Goal: Information Seeking & Learning: Learn about a topic

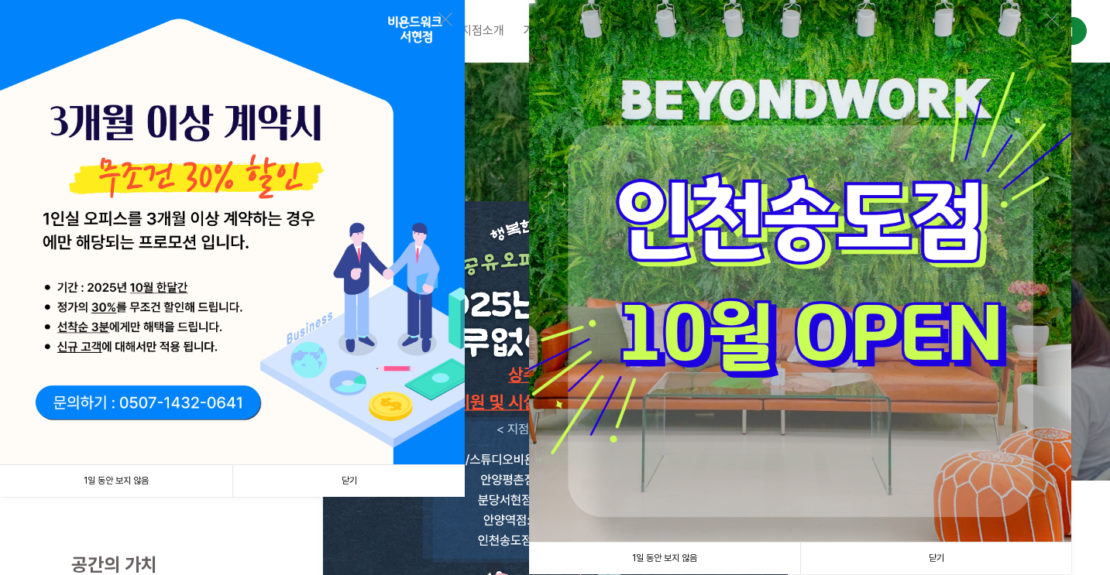
click at [433, 15] on img at bounding box center [232, 232] width 465 height 465
click at [435, 18] on img at bounding box center [232, 232] width 465 height 465
click at [439, 18] on link at bounding box center [445, 19] width 14 height 14
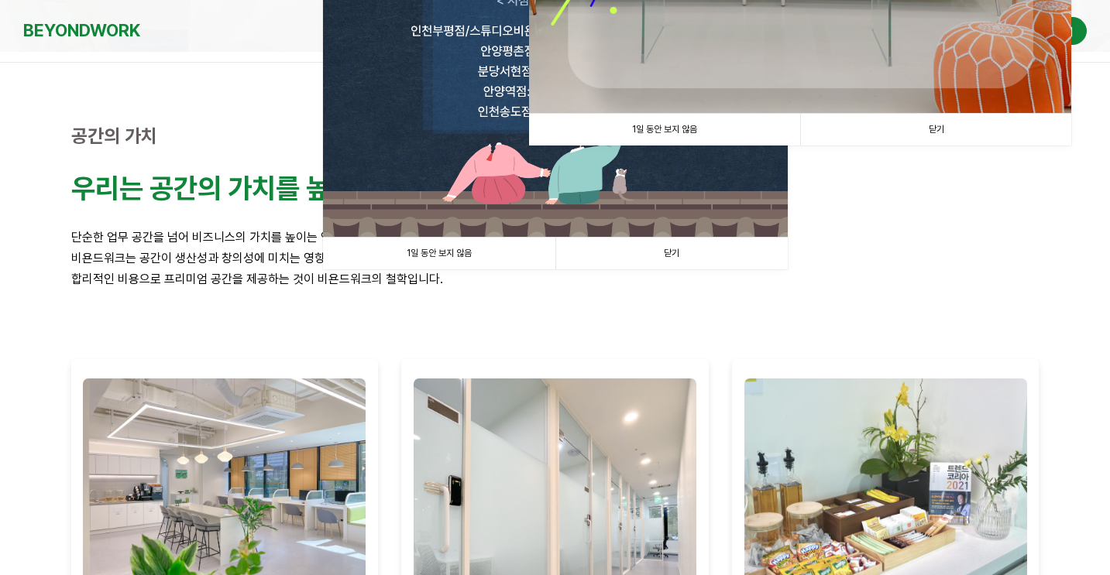
scroll to position [364, 0]
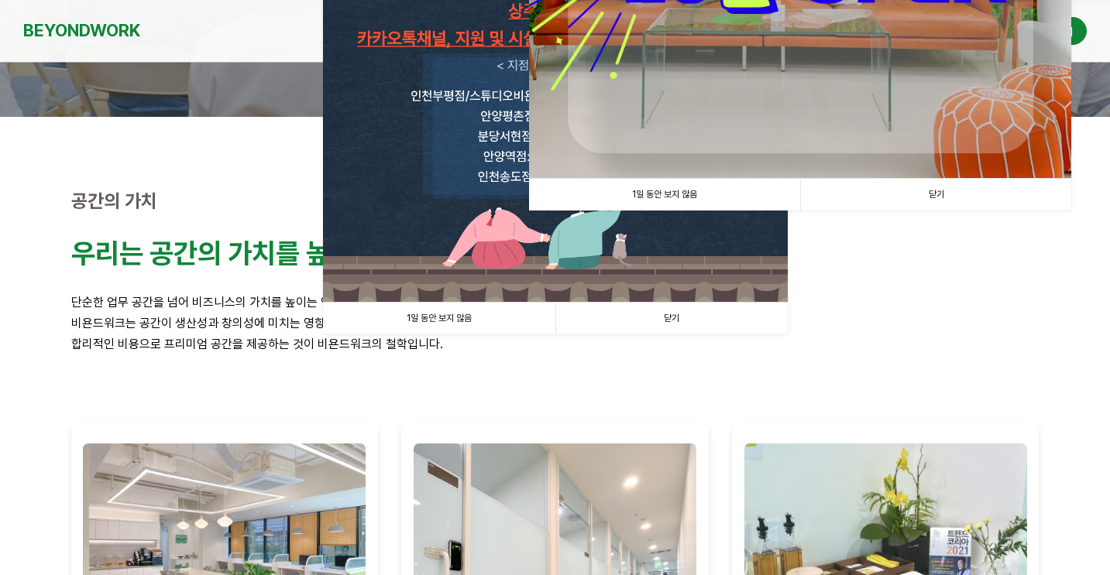
click at [936, 187] on link "닫기" at bounding box center [935, 195] width 271 height 32
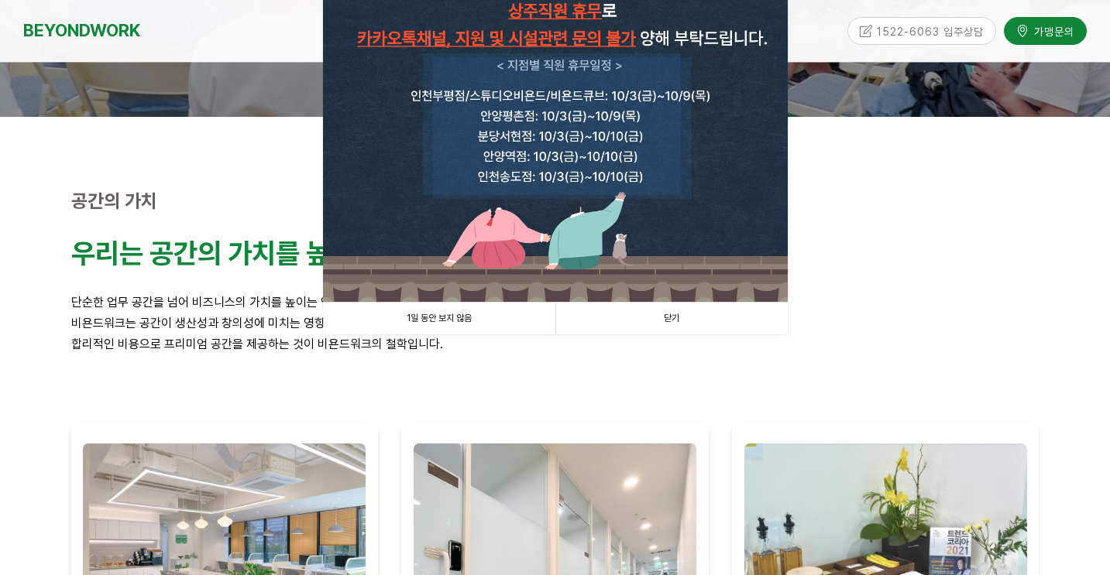
click at [713, 310] on link "닫기" at bounding box center [671, 319] width 232 height 32
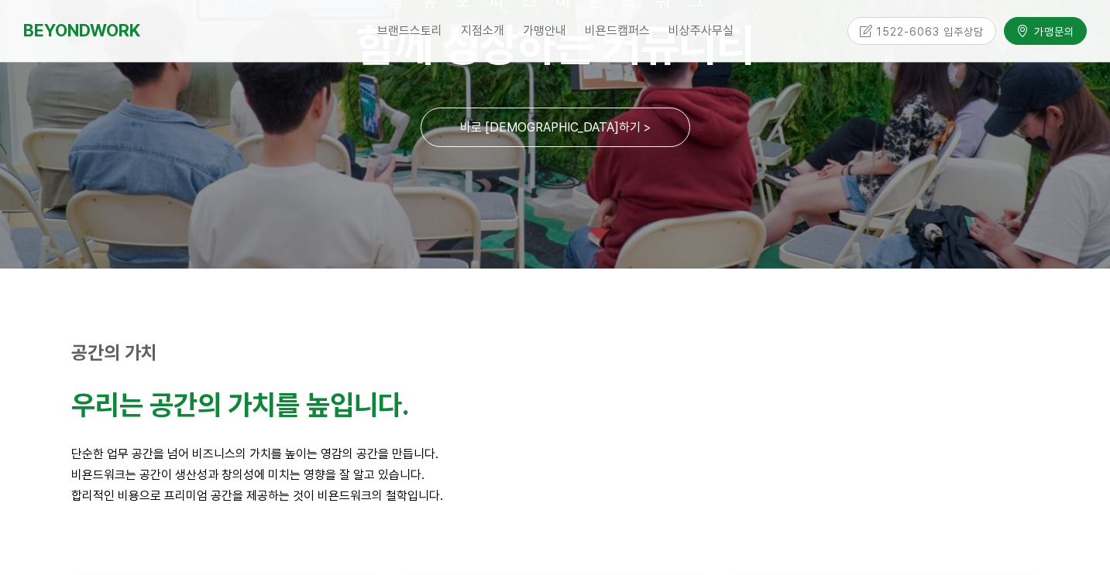
scroll to position [0, 0]
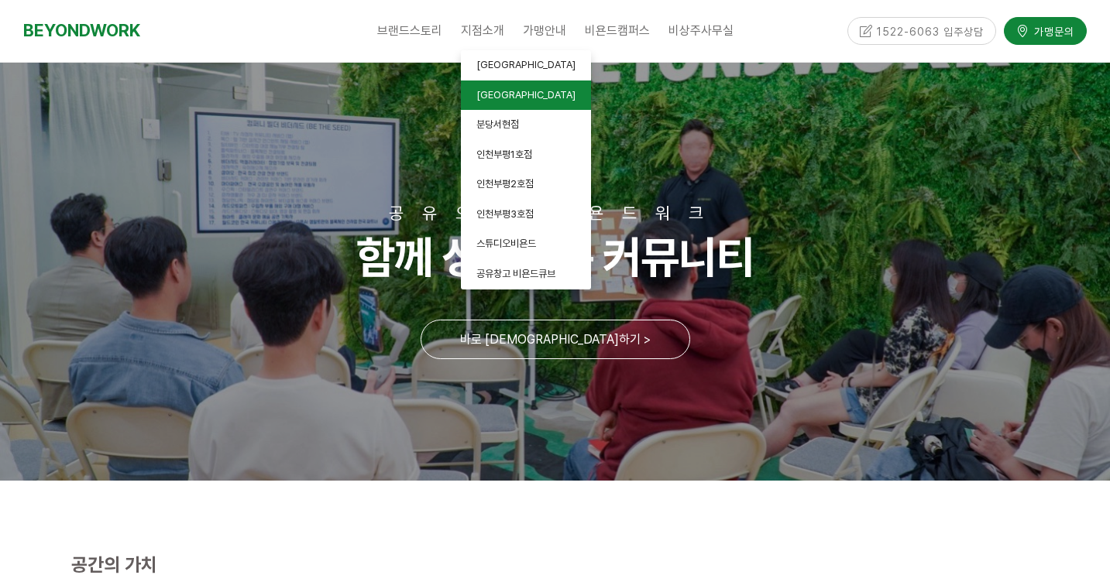
click at [522, 100] on link "[GEOGRAPHIC_DATA]" at bounding box center [526, 96] width 130 height 30
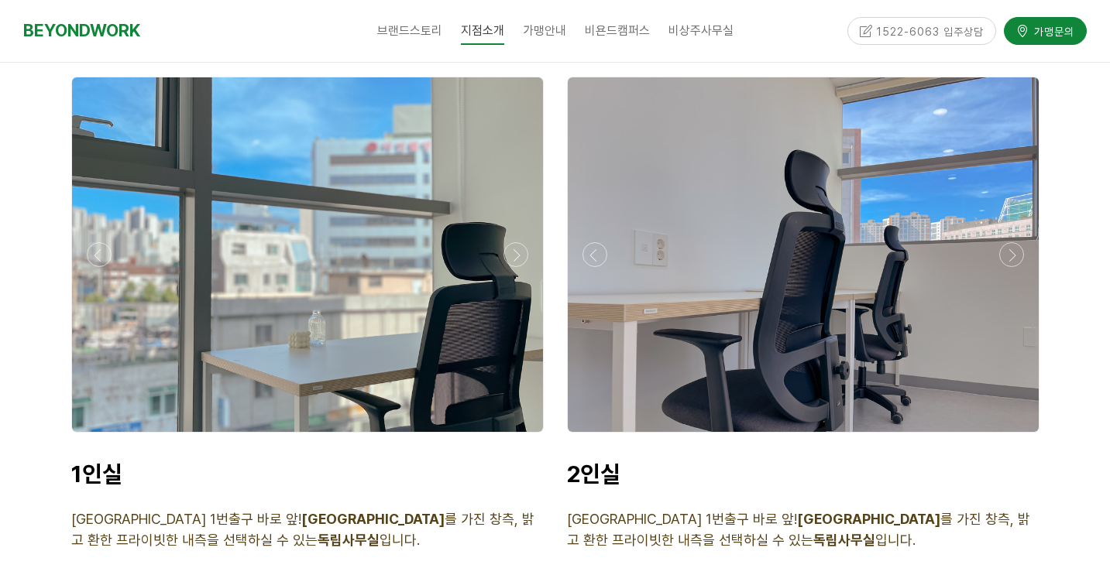
scroll to position [3504, 0]
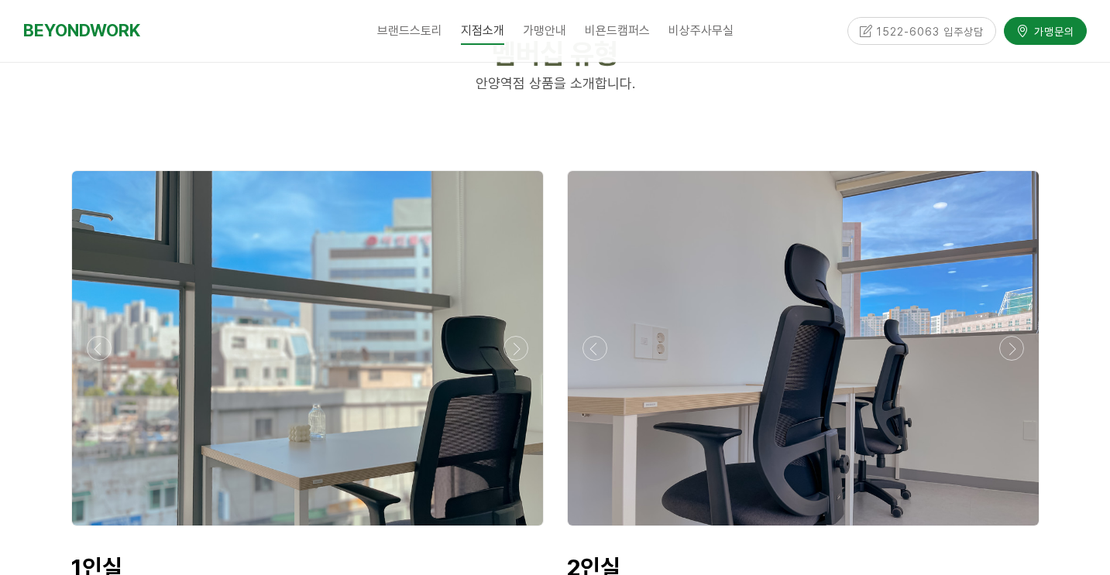
click at [379, 376] on div at bounding box center [307, 348] width 471 height 355
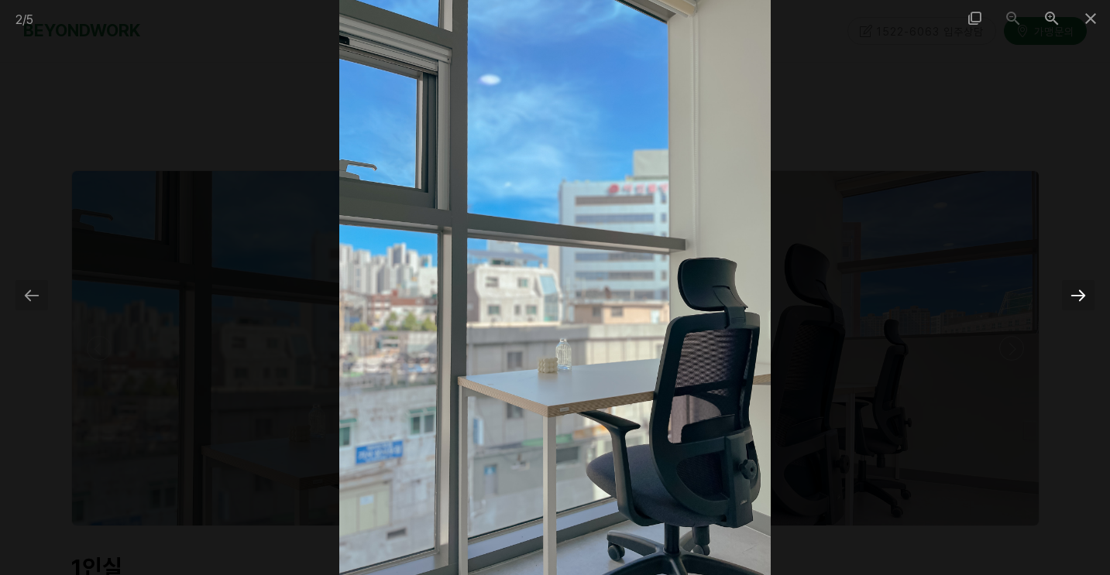
scroll to position [6760, 0]
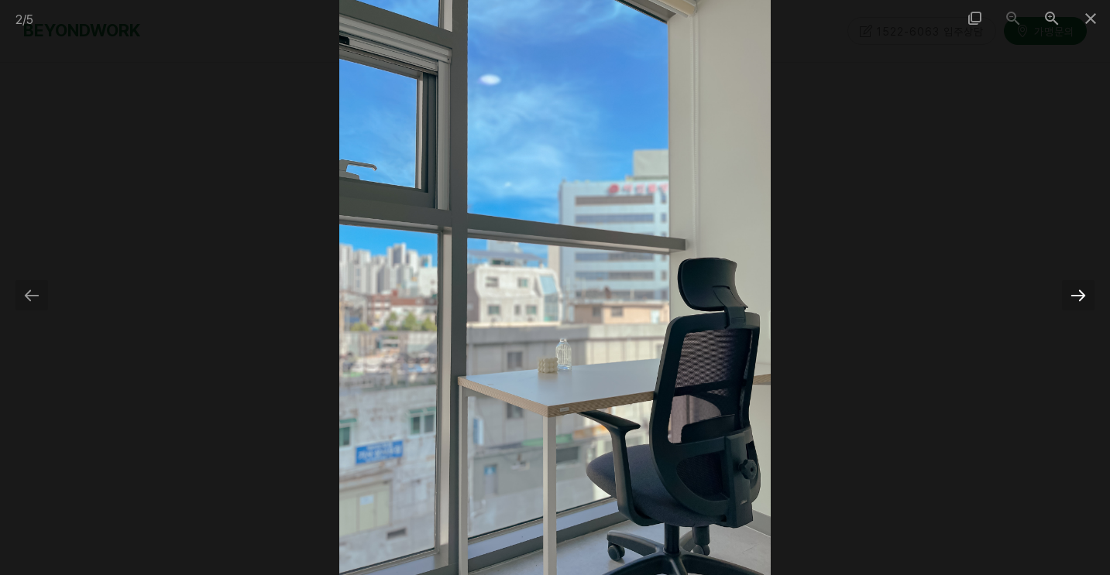
click at [1068, 292] on div at bounding box center [1078, 295] width 33 height 30
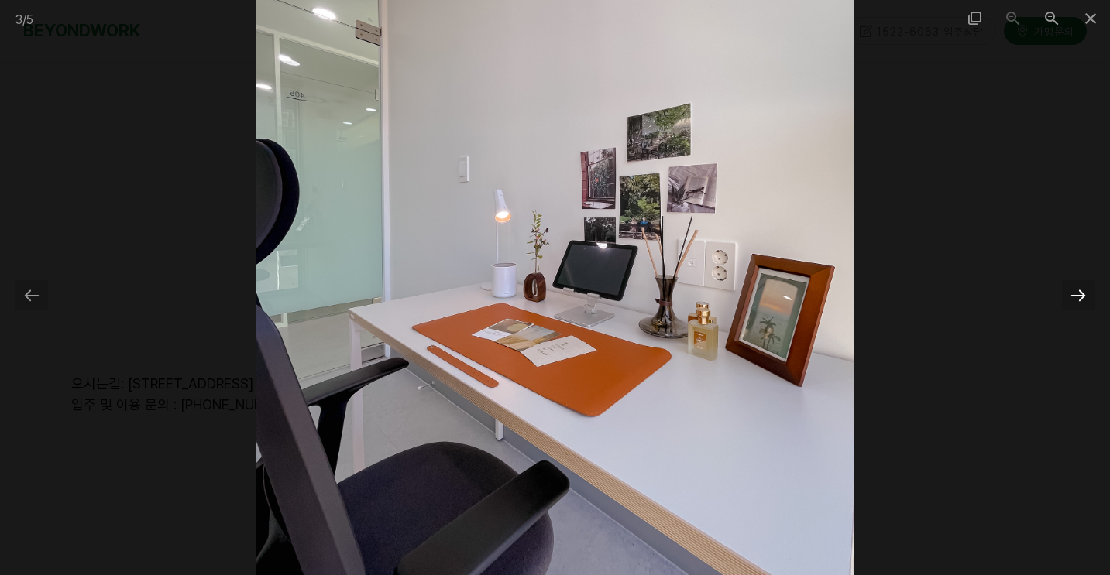
click at [1068, 292] on div at bounding box center [1078, 295] width 33 height 30
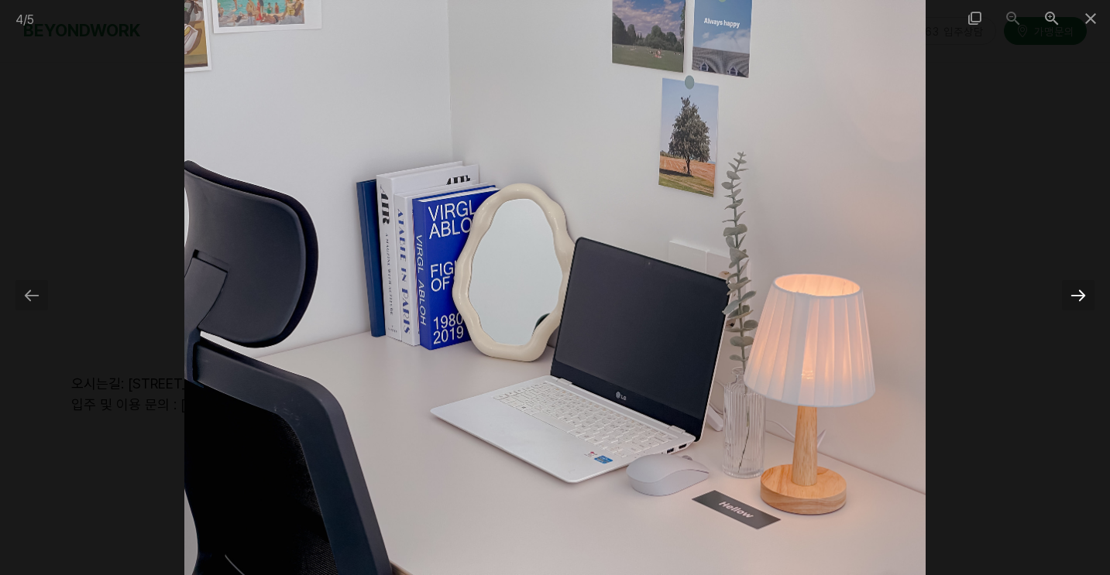
click at [1068, 292] on div at bounding box center [1078, 295] width 33 height 30
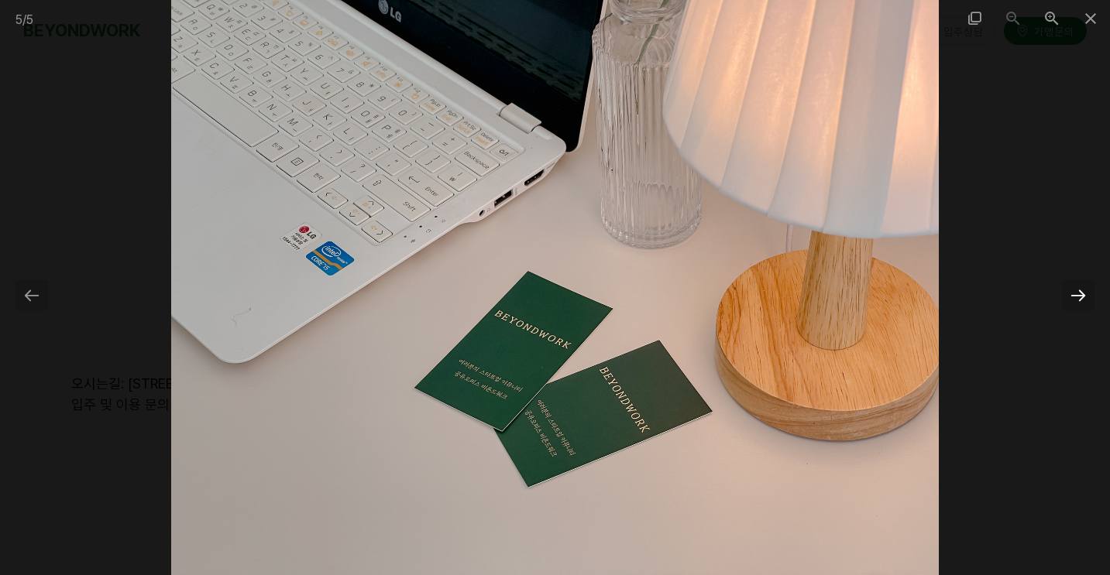
click at [1068, 292] on div at bounding box center [1078, 295] width 33 height 30
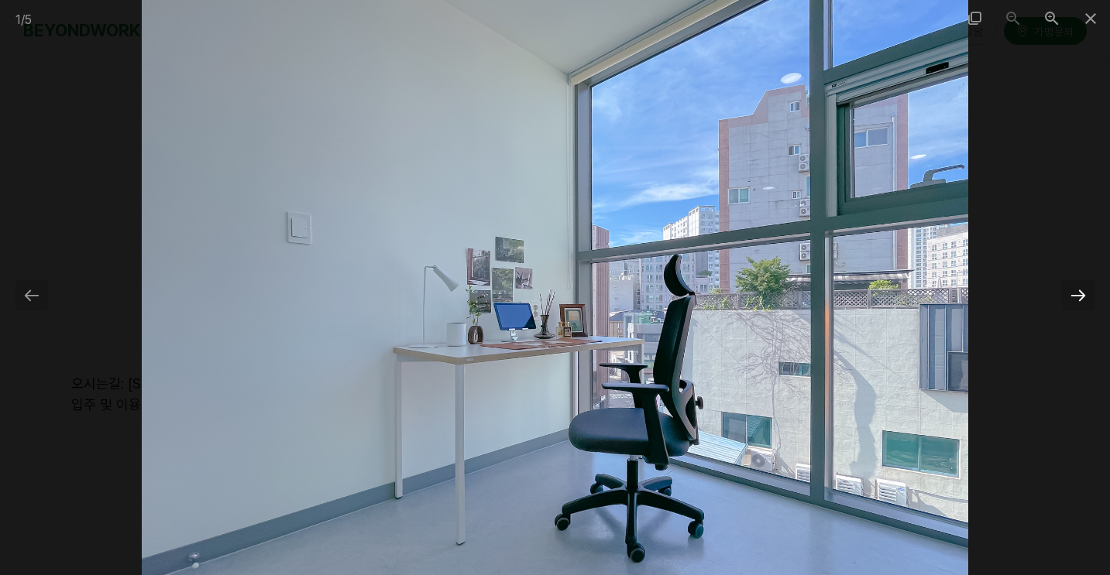
click at [1068, 292] on div at bounding box center [1078, 295] width 33 height 30
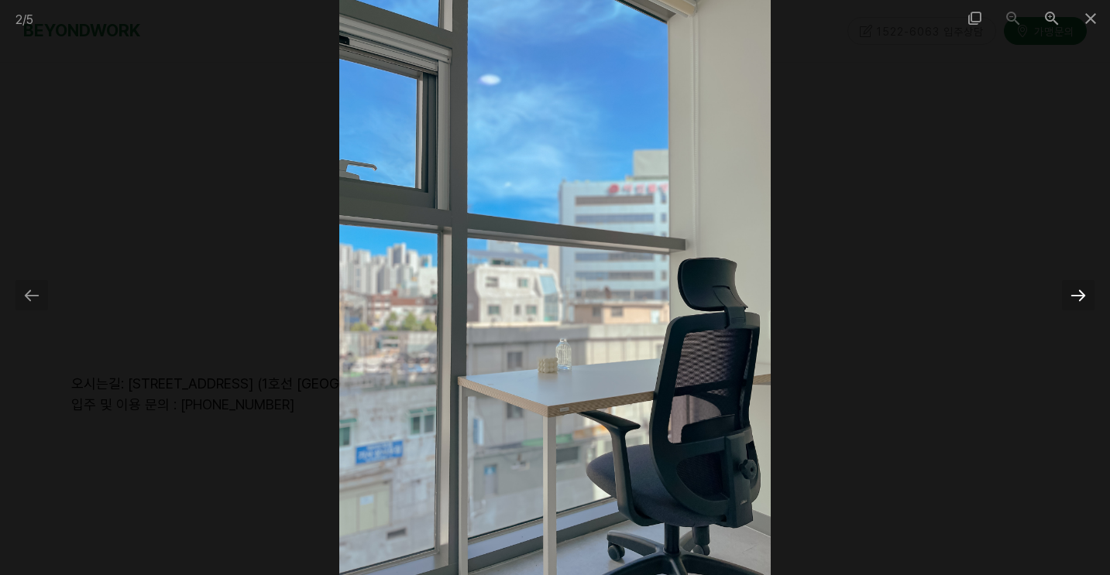
click at [1068, 292] on div at bounding box center [1078, 295] width 33 height 30
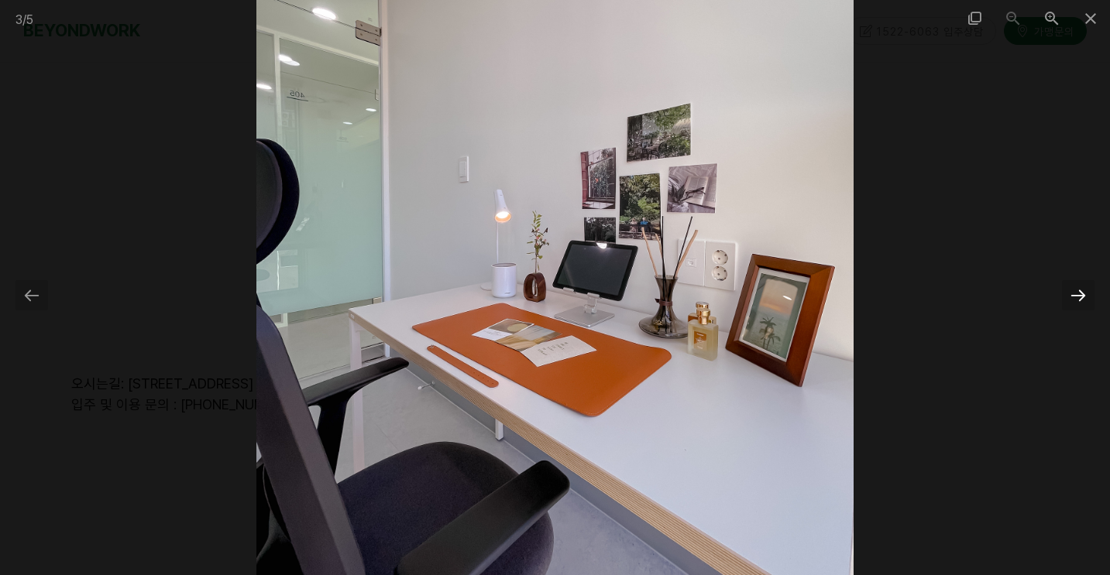
click at [1068, 292] on div at bounding box center [1078, 295] width 33 height 30
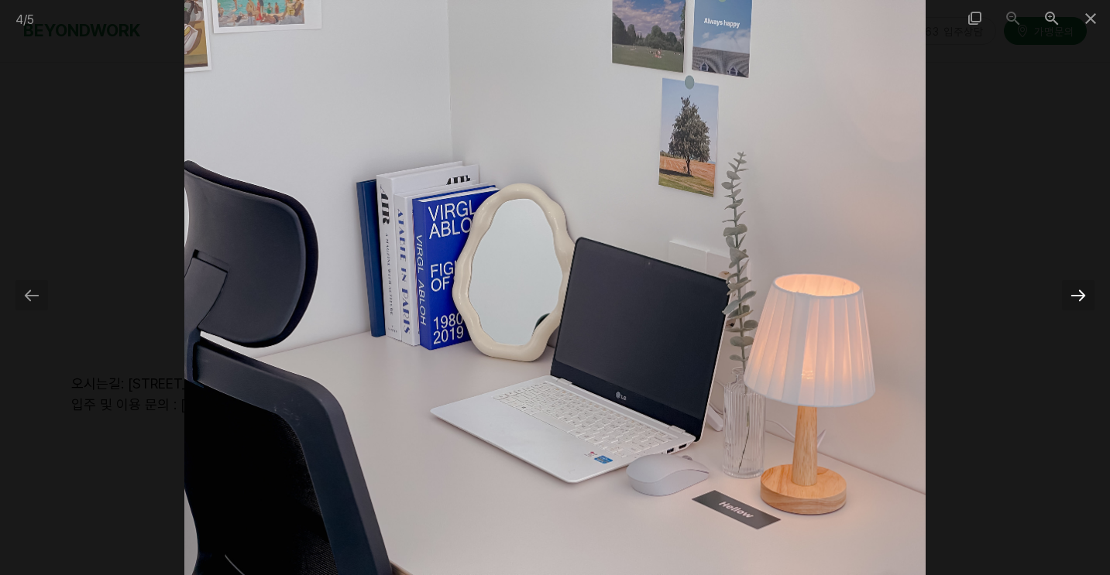
click at [1068, 292] on div at bounding box center [1078, 295] width 33 height 30
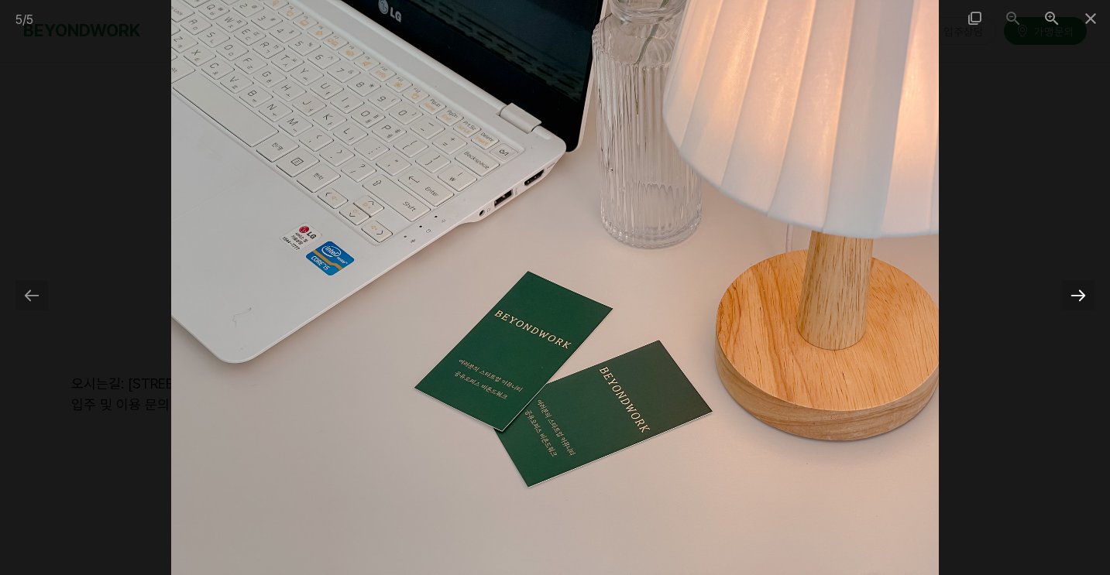
click at [1068, 292] on div at bounding box center [1078, 295] width 33 height 30
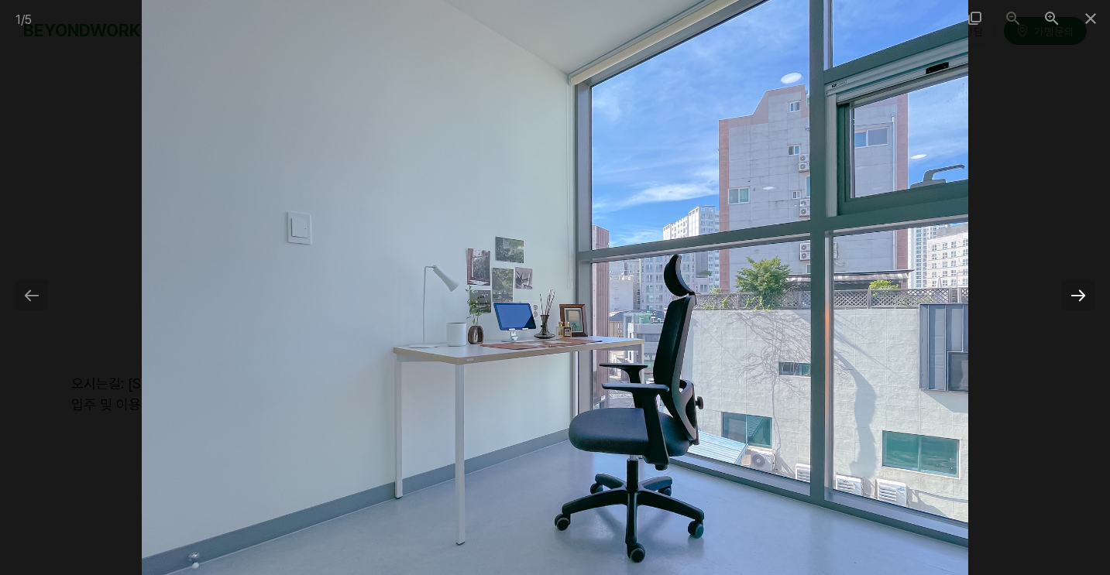
click at [1068, 292] on div at bounding box center [1078, 295] width 33 height 30
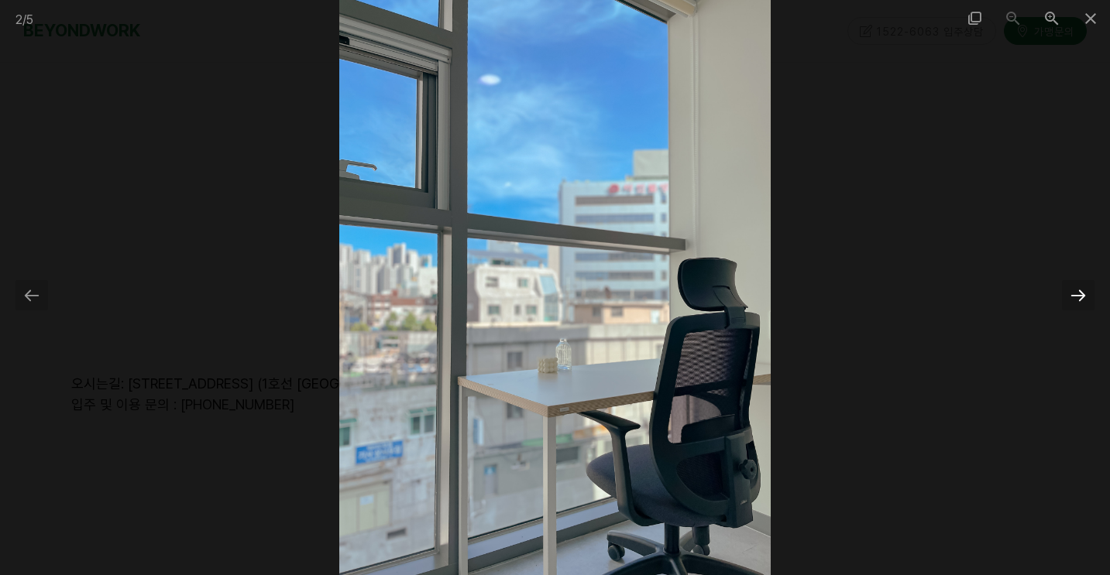
click at [1068, 292] on div at bounding box center [1078, 295] width 33 height 30
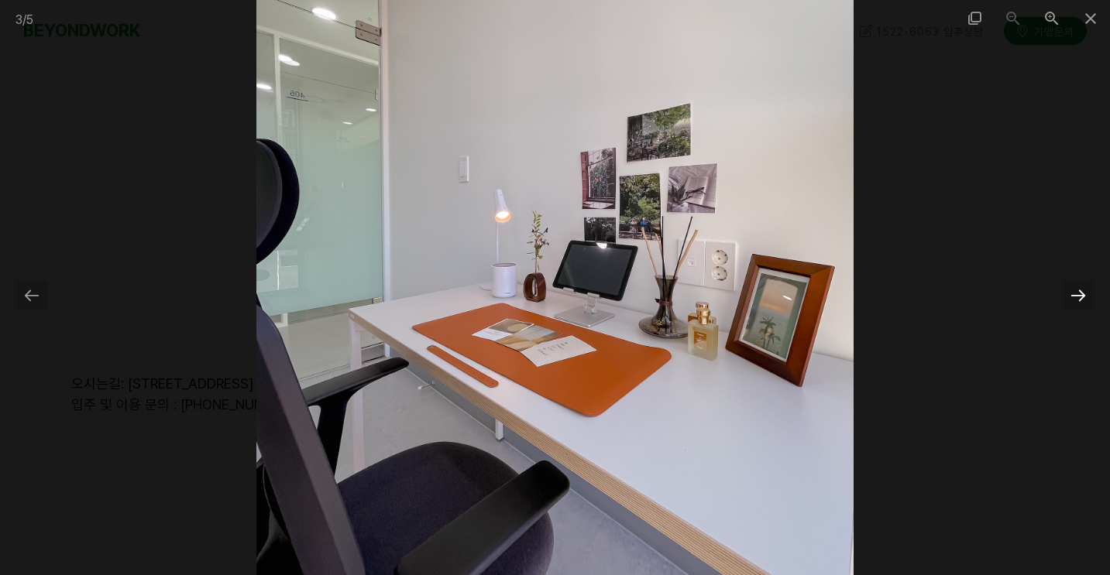
click at [1068, 292] on div at bounding box center [1078, 295] width 33 height 30
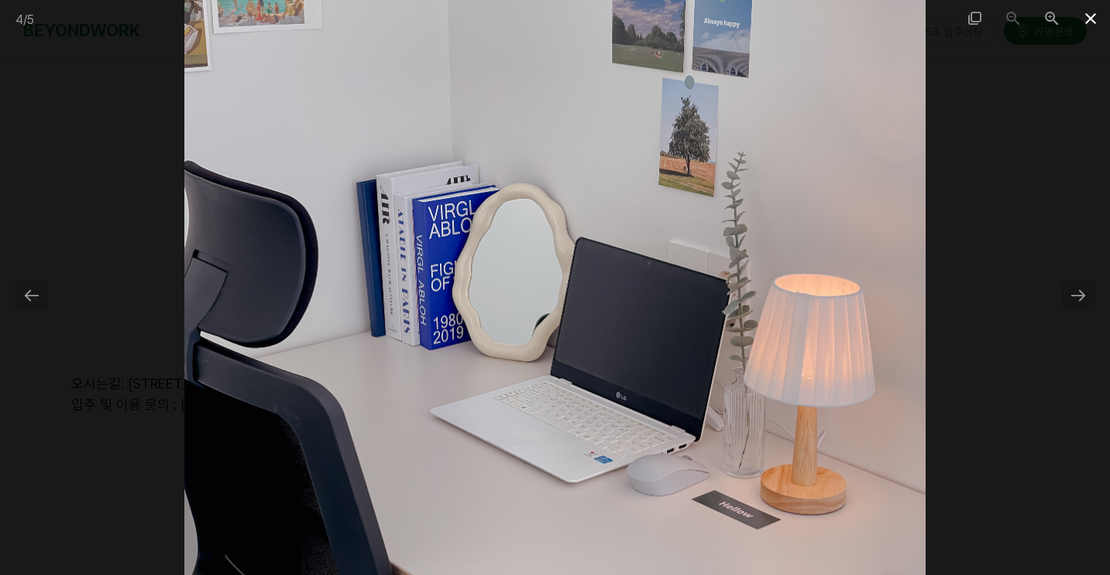
click at [1095, 14] on span at bounding box center [1090, 18] width 39 height 36
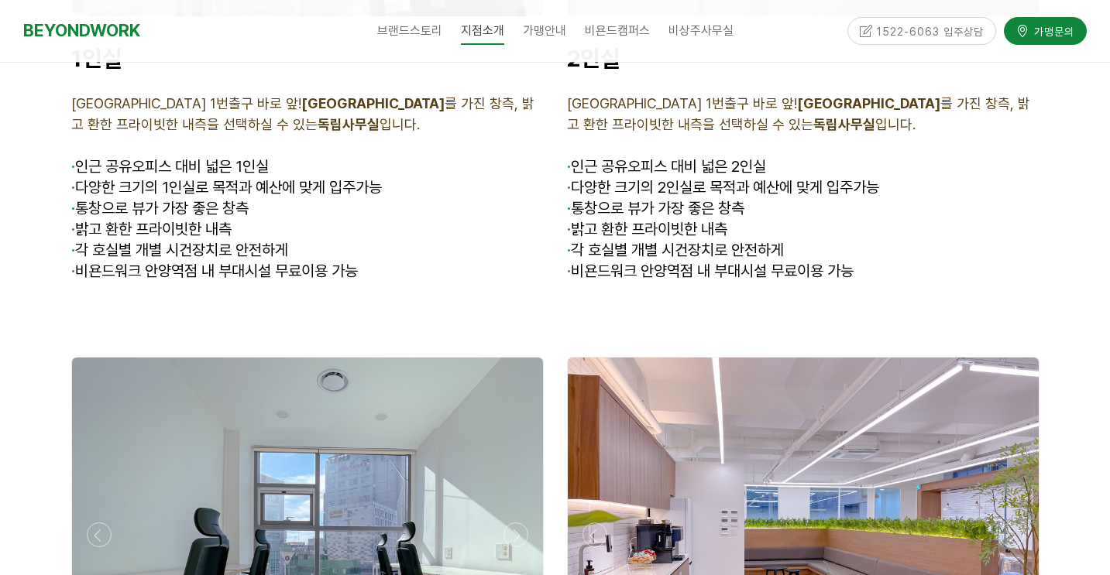
scroll to position [4241, 0]
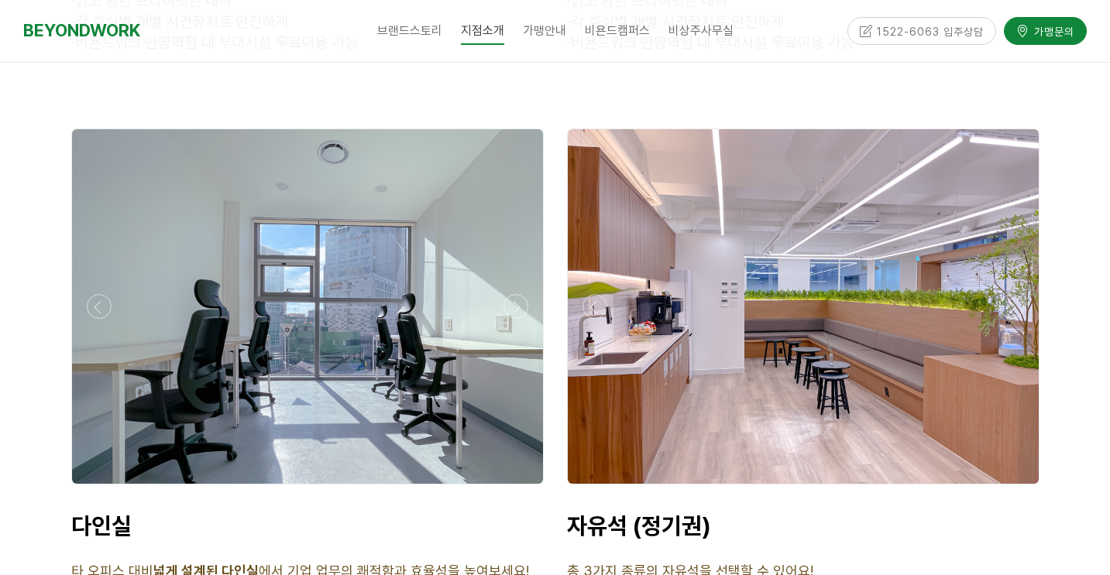
click at [709, 369] on div at bounding box center [803, 306] width 471 height 355
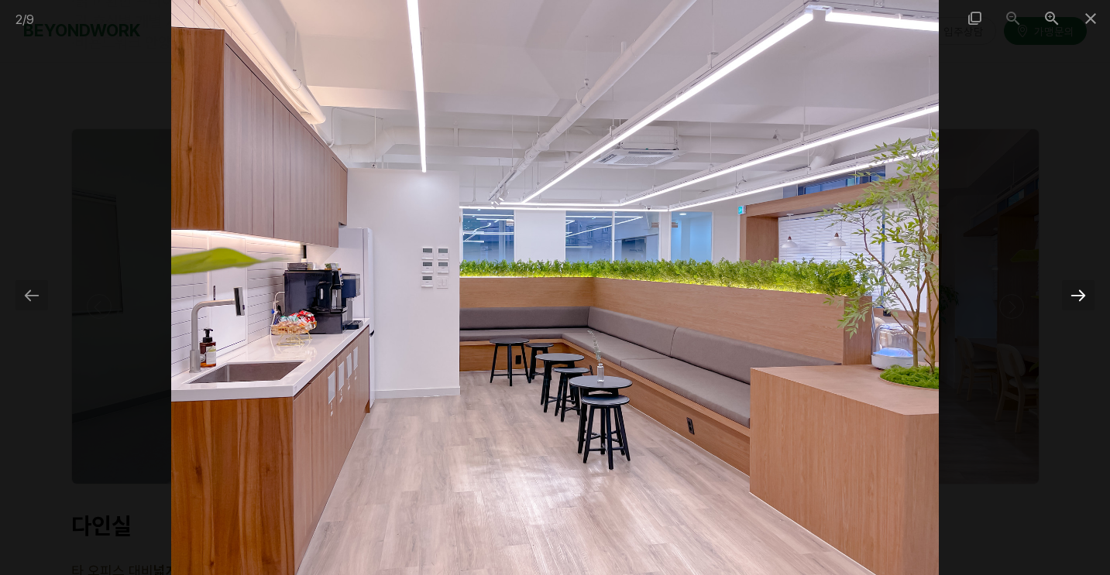
click at [1082, 288] on div at bounding box center [1078, 295] width 33 height 30
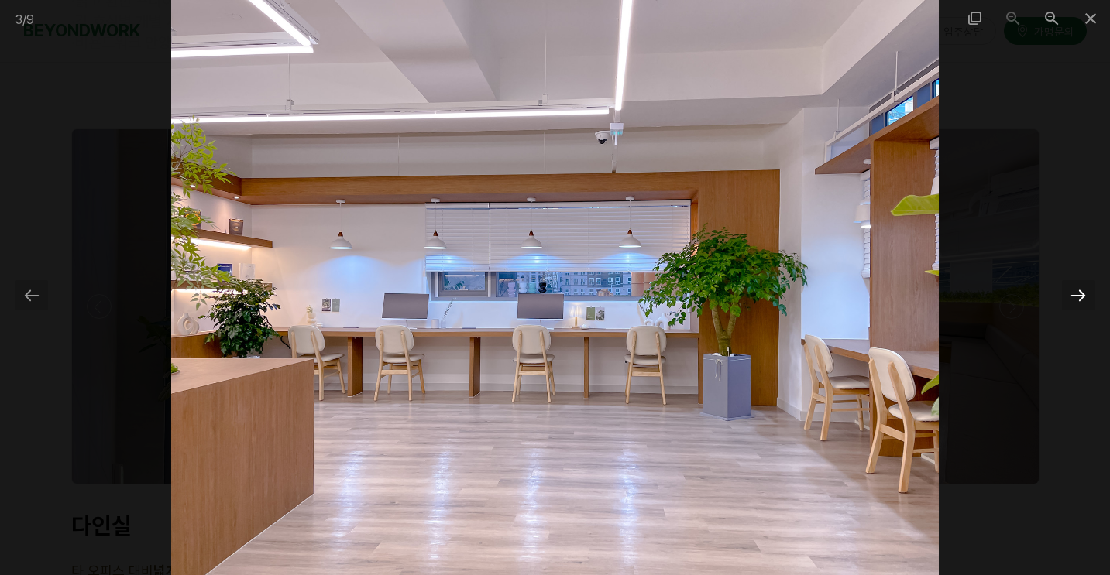
click at [1082, 288] on div at bounding box center [1078, 295] width 33 height 30
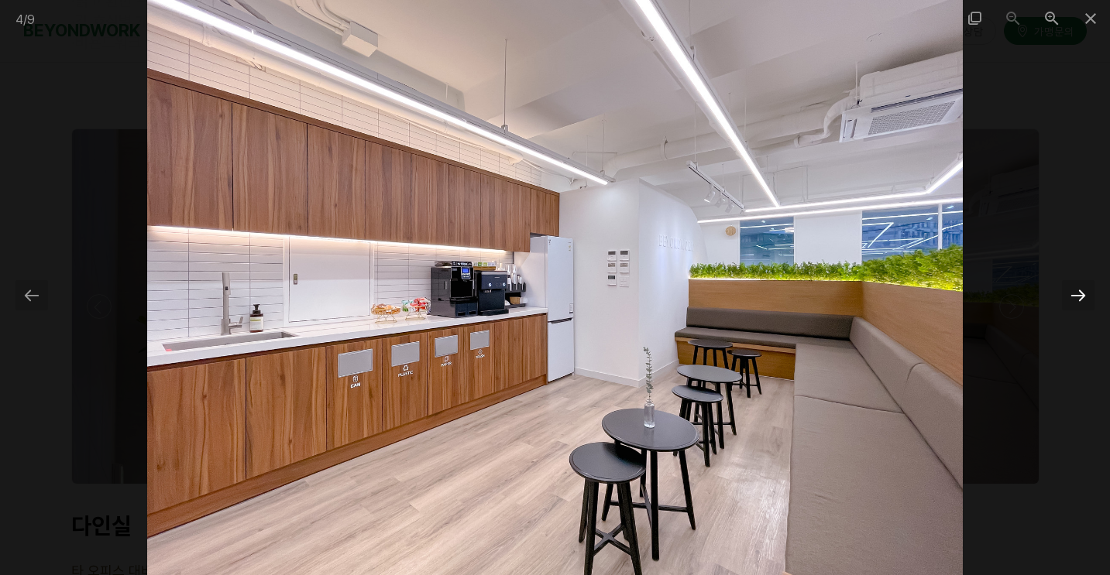
click at [1082, 288] on div at bounding box center [1078, 295] width 33 height 30
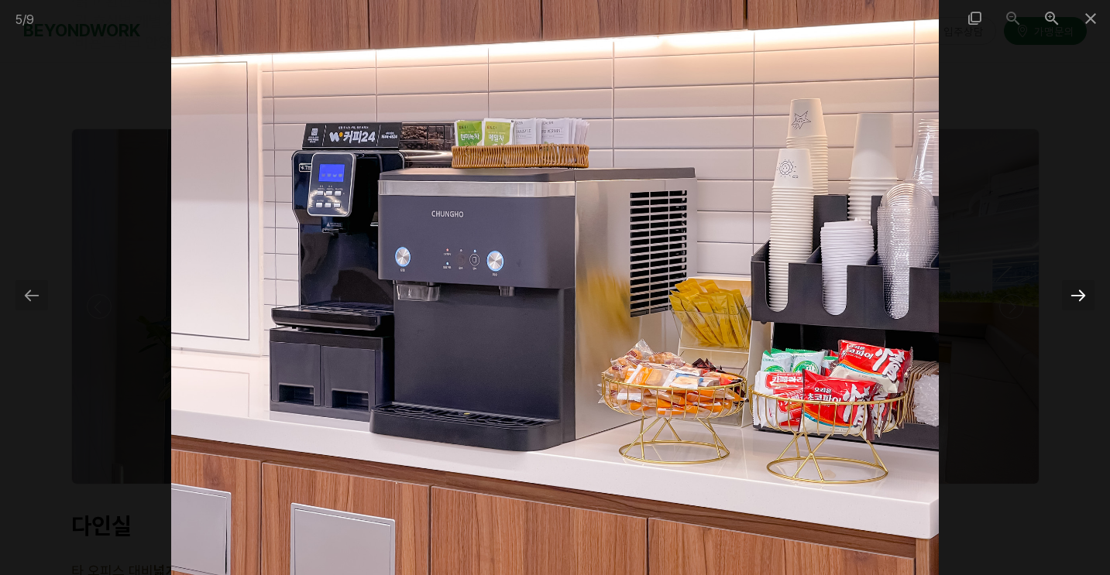
click at [1082, 288] on div at bounding box center [1078, 295] width 33 height 30
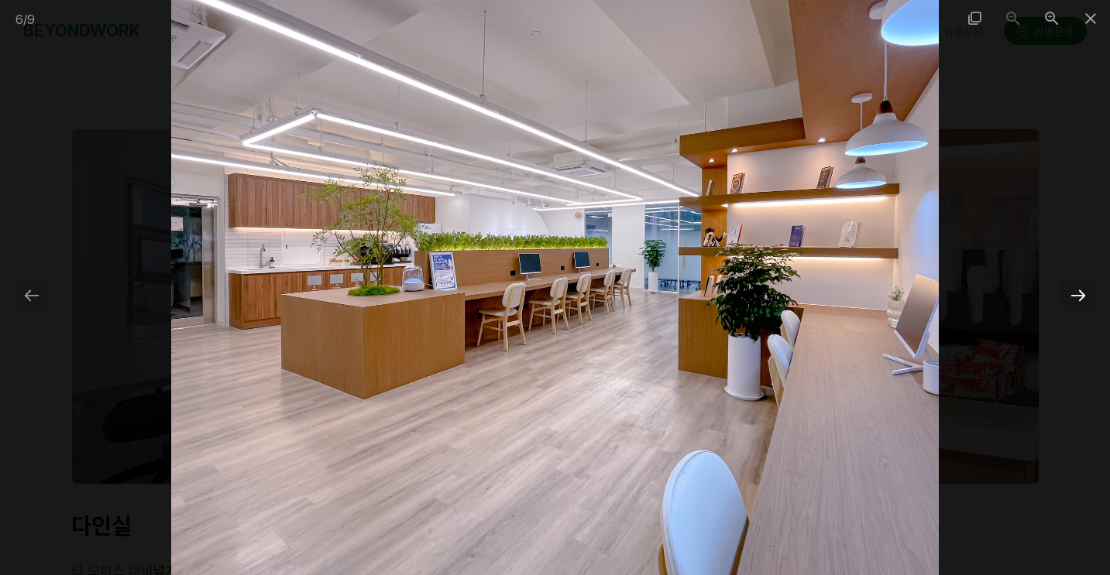
click at [1081, 289] on div at bounding box center [1078, 295] width 33 height 30
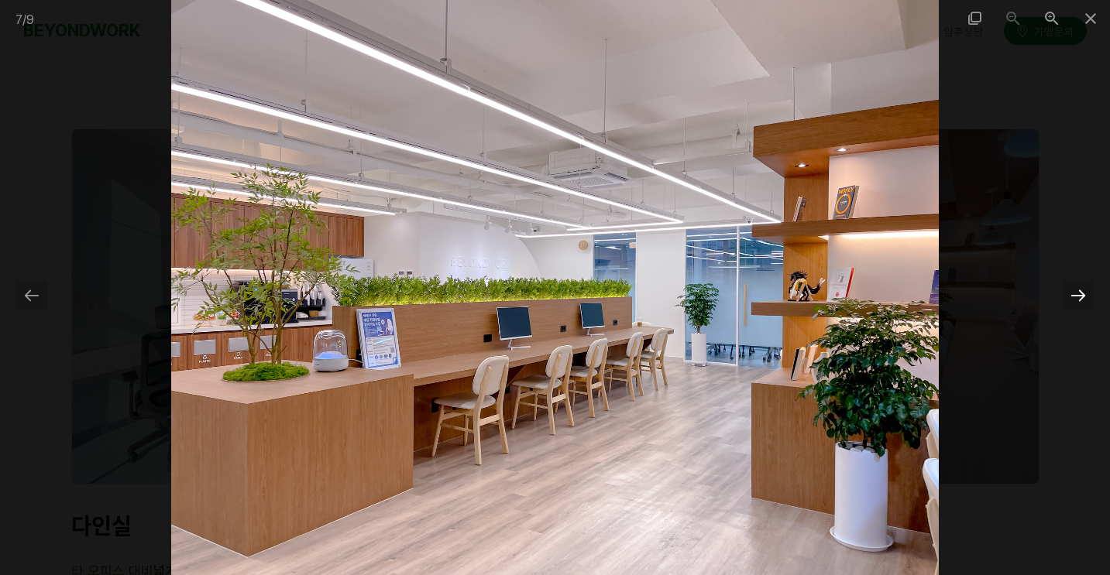
click at [1081, 289] on div at bounding box center [1078, 295] width 33 height 30
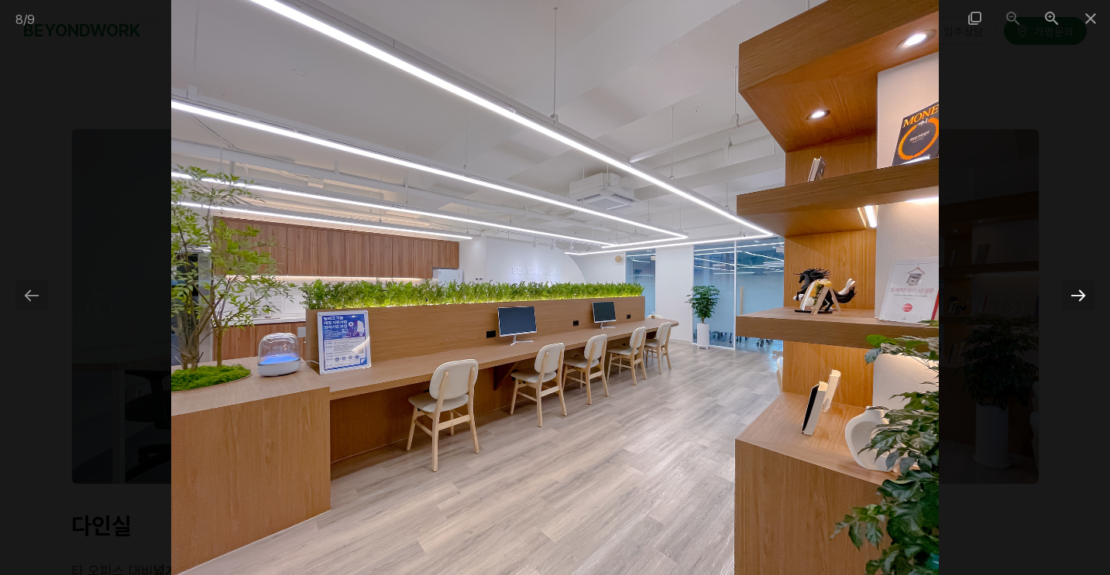
click at [1081, 288] on div at bounding box center [1078, 295] width 33 height 30
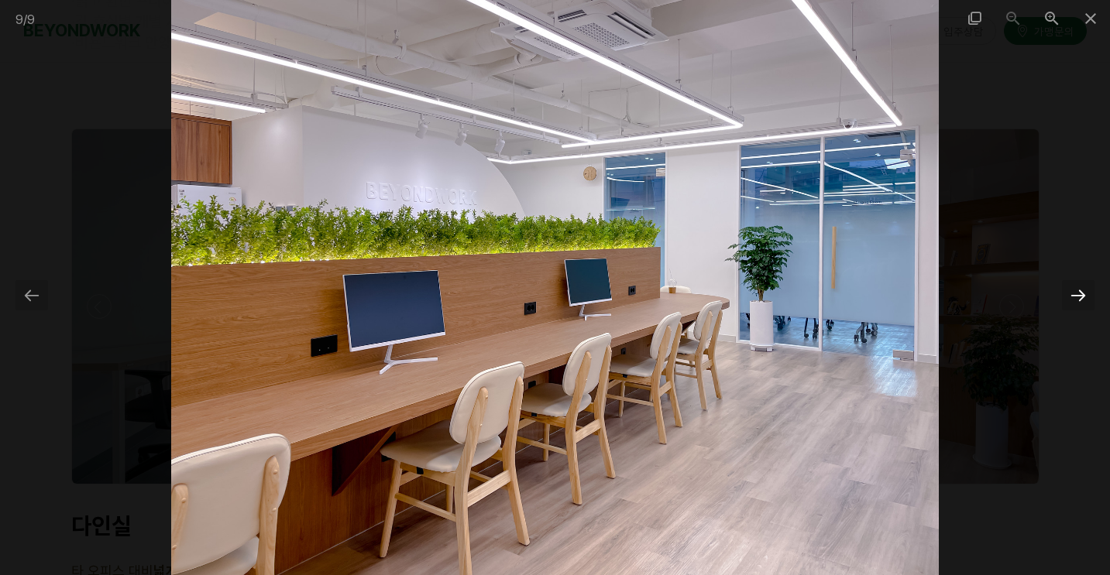
click at [1081, 288] on div at bounding box center [1078, 295] width 33 height 30
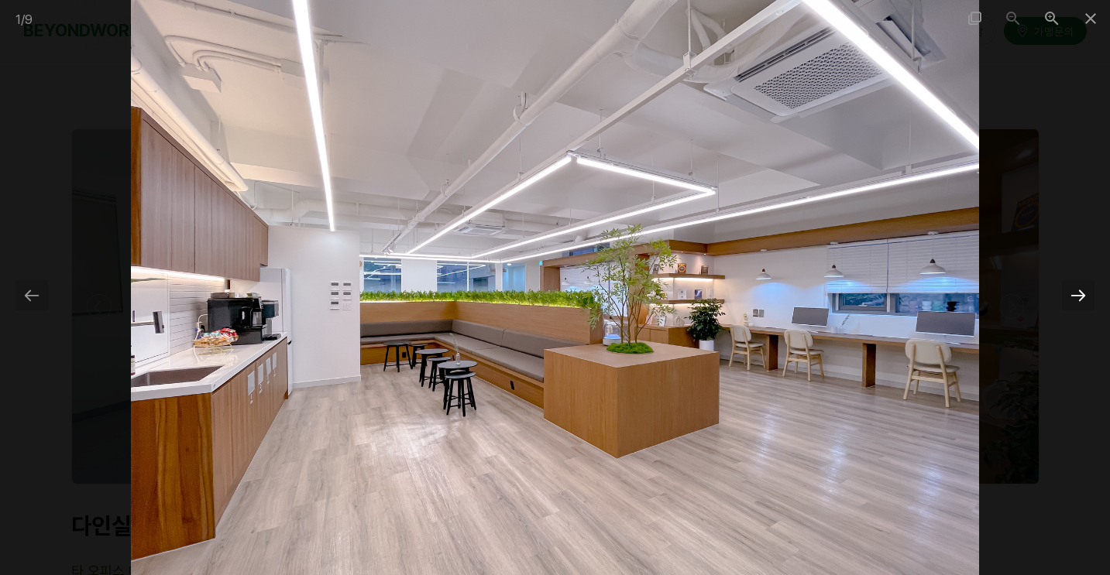
click at [1081, 288] on div at bounding box center [1078, 295] width 33 height 30
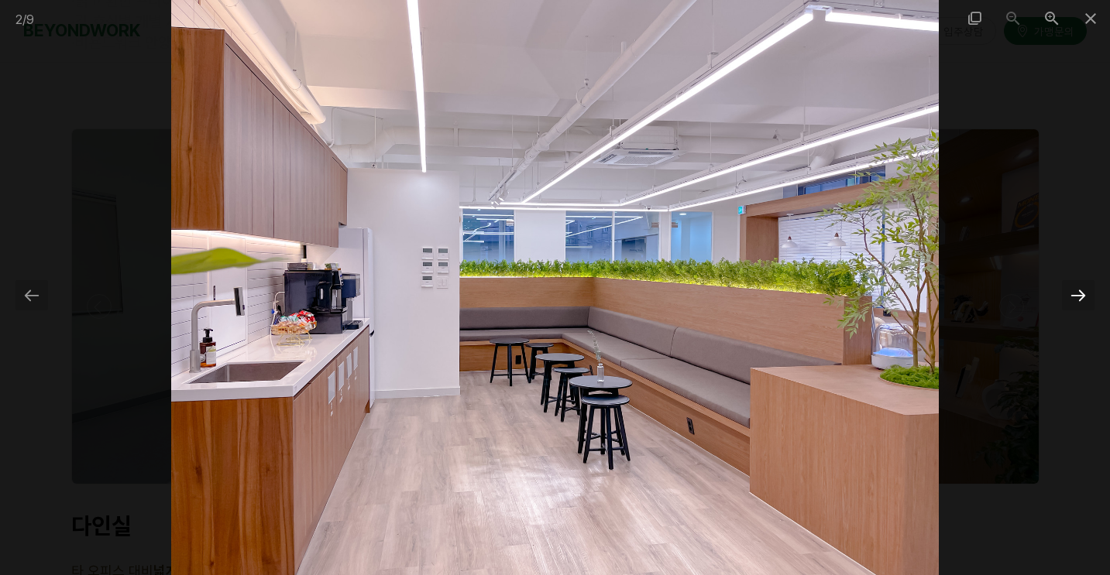
click at [1081, 288] on div at bounding box center [1078, 295] width 33 height 30
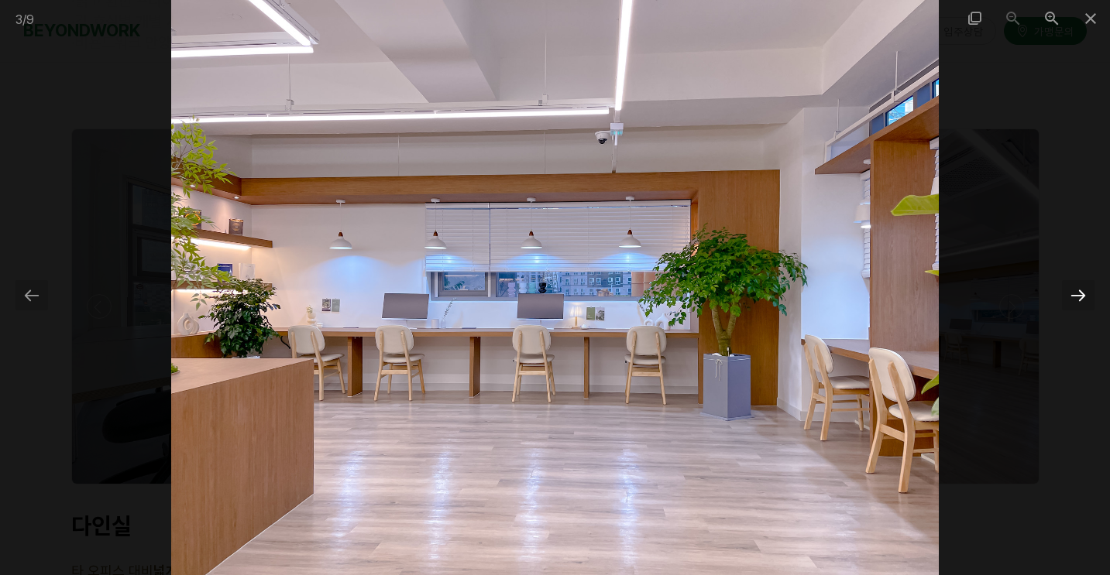
click at [1068, 297] on div at bounding box center [1078, 295] width 33 height 30
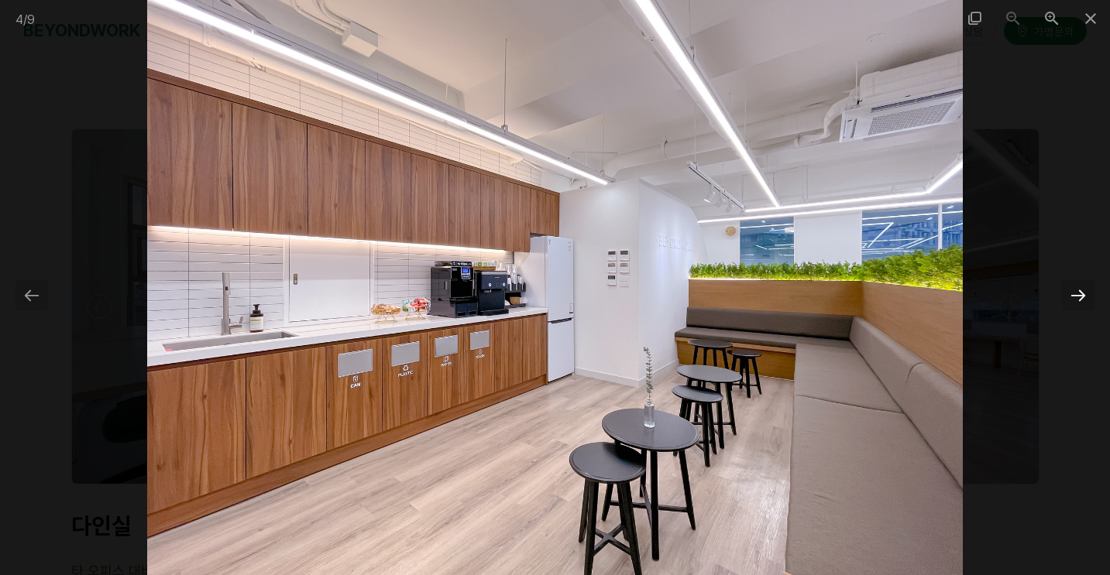
click at [1068, 297] on div at bounding box center [1078, 295] width 33 height 30
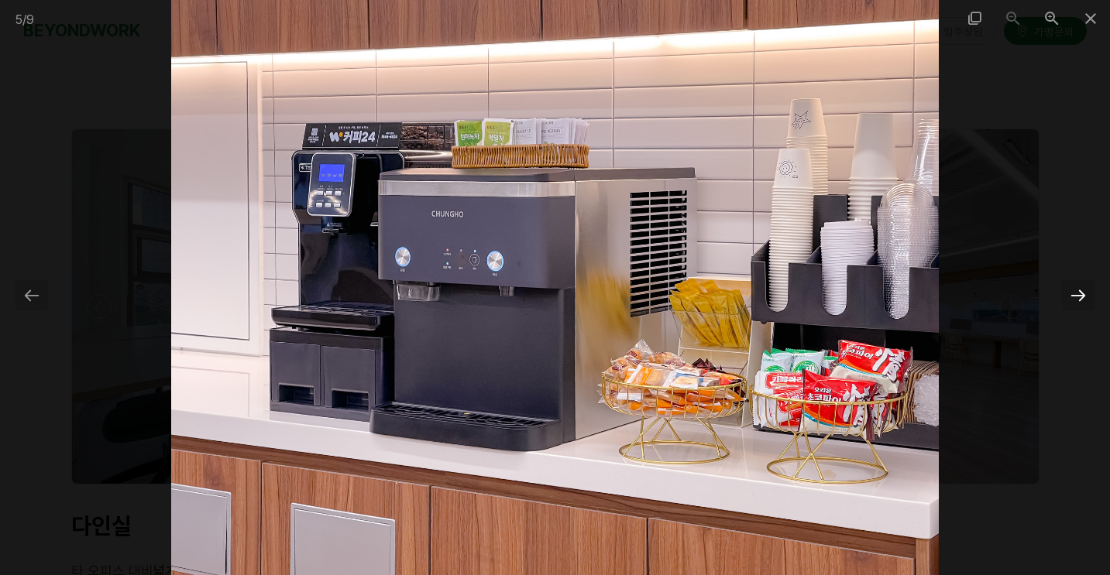
click at [1068, 297] on div at bounding box center [1078, 295] width 33 height 30
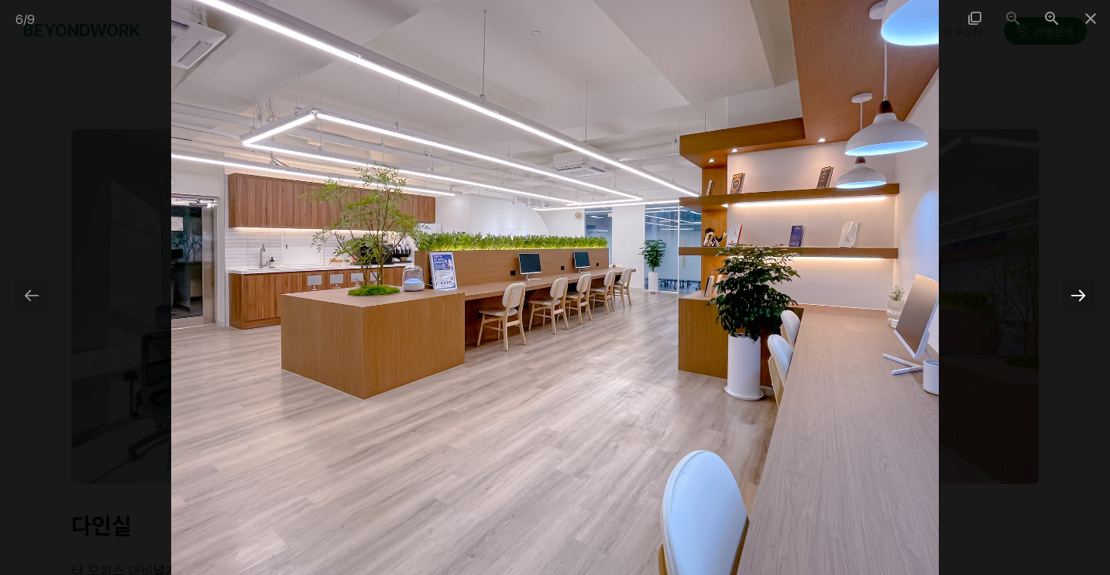
click at [1072, 292] on div at bounding box center [1078, 295] width 33 height 30
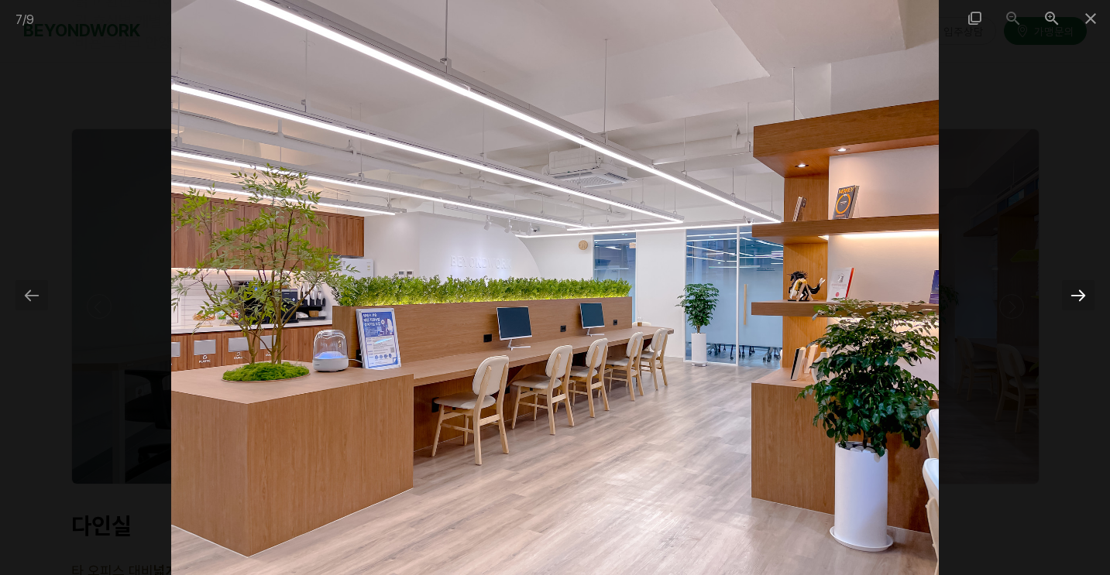
click at [1068, 299] on div at bounding box center [1078, 295] width 33 height 30
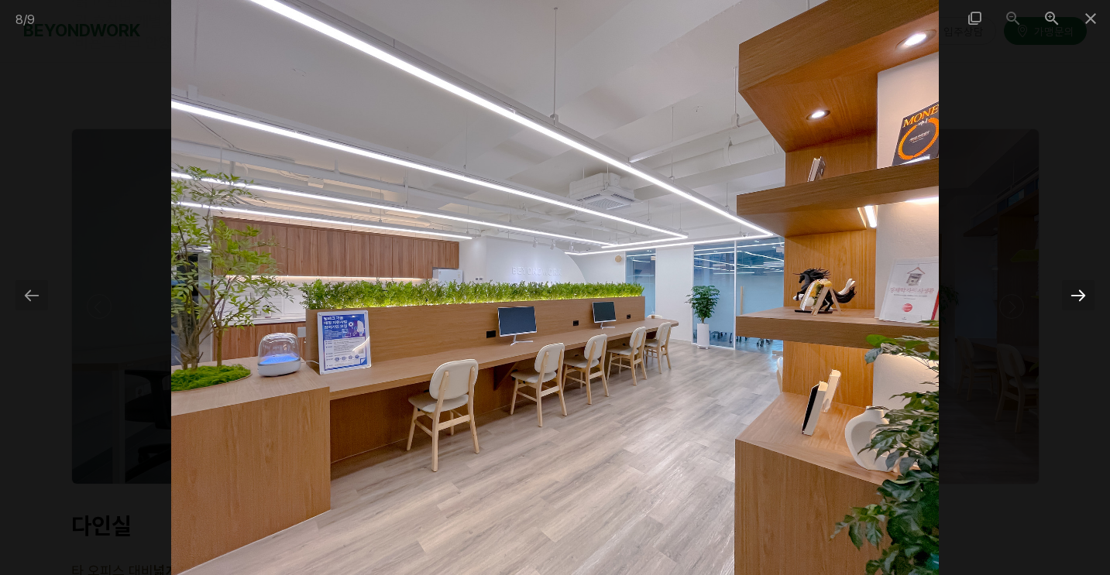
click at [1068, 297] on div at bounding box center [1078, 295] width 33 height 30
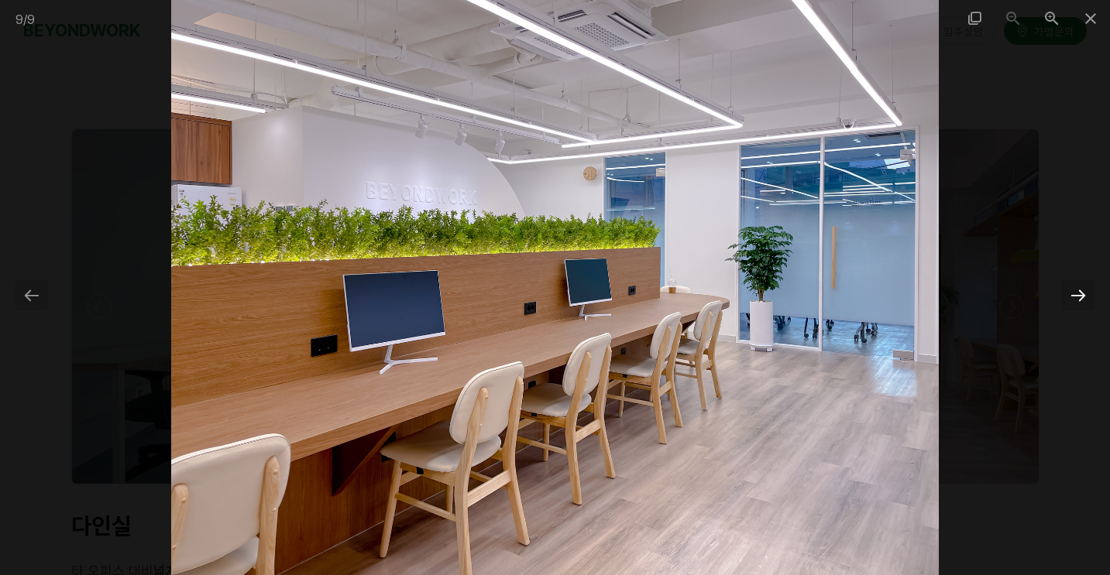
click at [1068, 297] on div at bounding box center [1078, 295] width 33 height 30
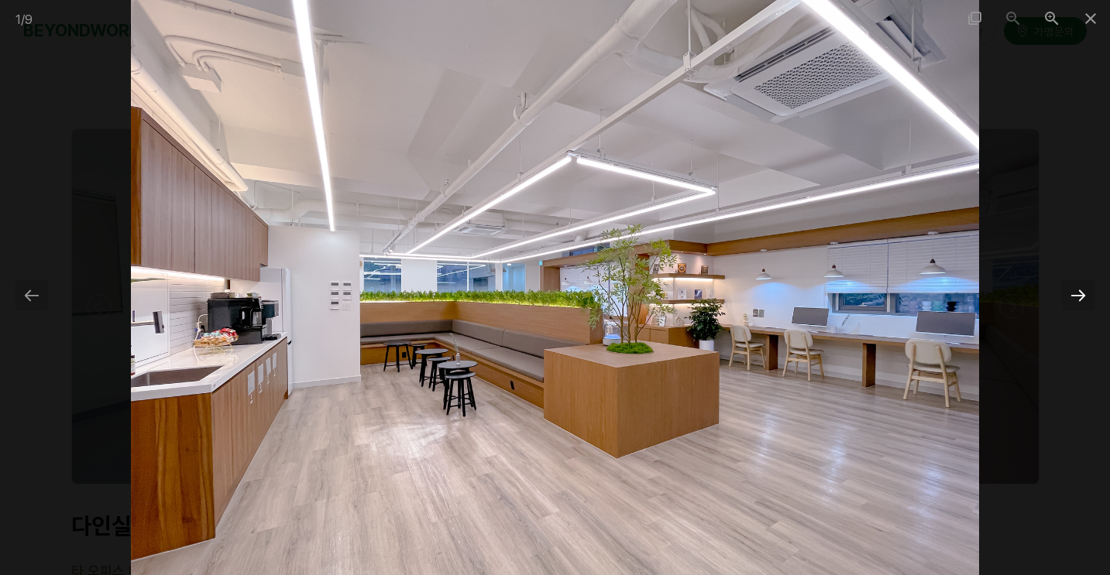
click at [1068, 297] on div at bounding box center [1078, 295] width 33 height 30
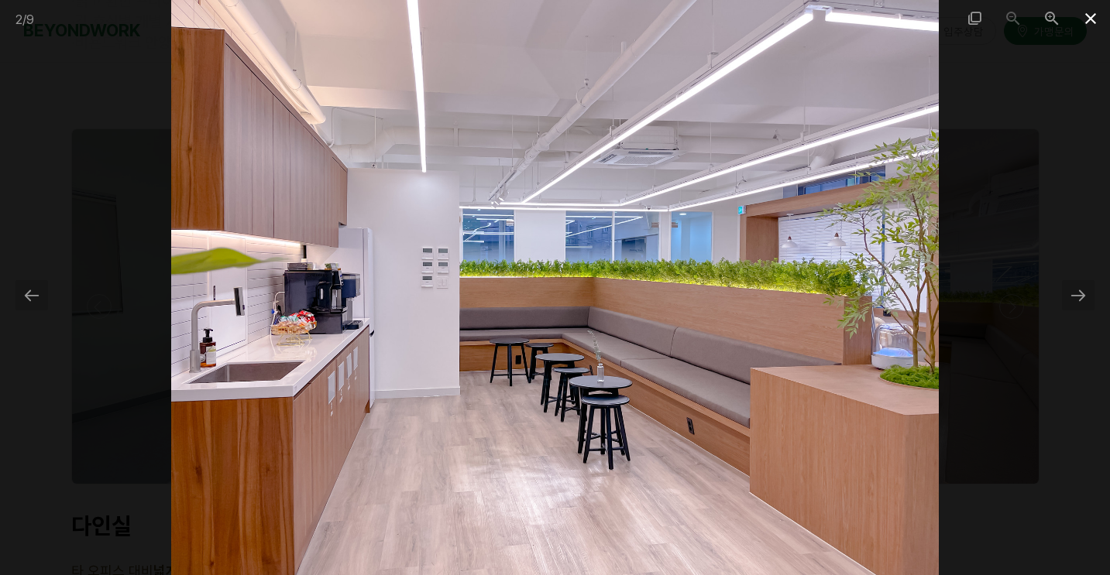
click at [1094, 15] on span at bounding box center [1090, 18] width 39 height 36
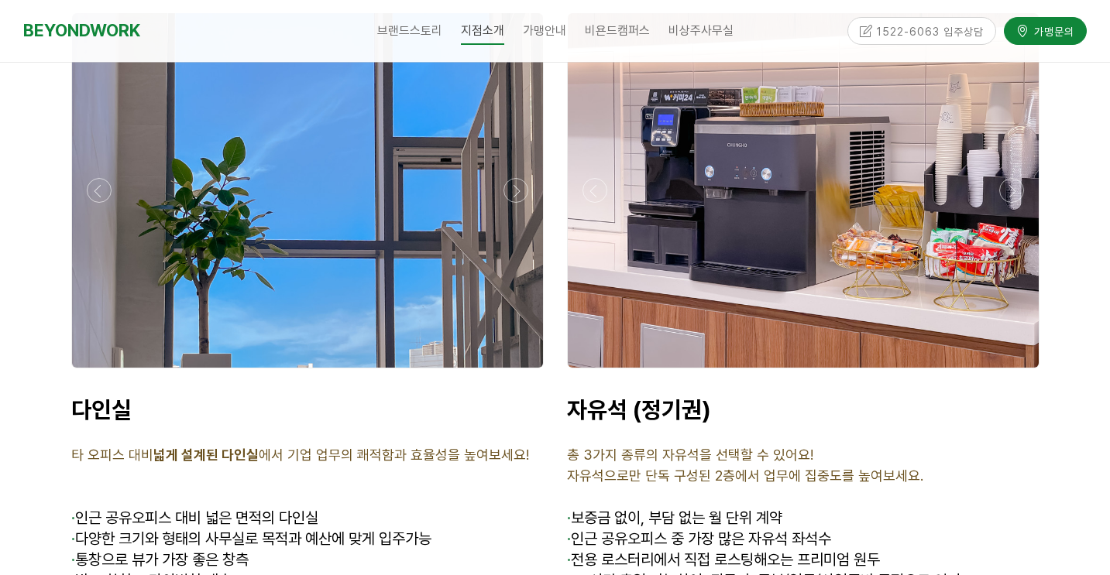
scroll to position [4347, 0]
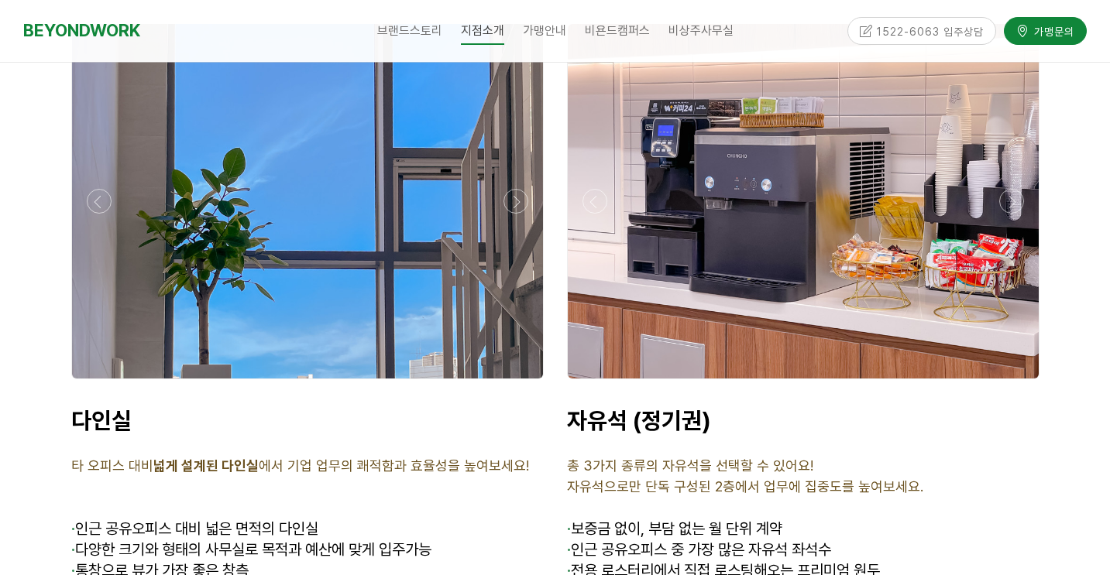
click at [521, 383] on div at bounding box center [307, 383] width 480 height 0
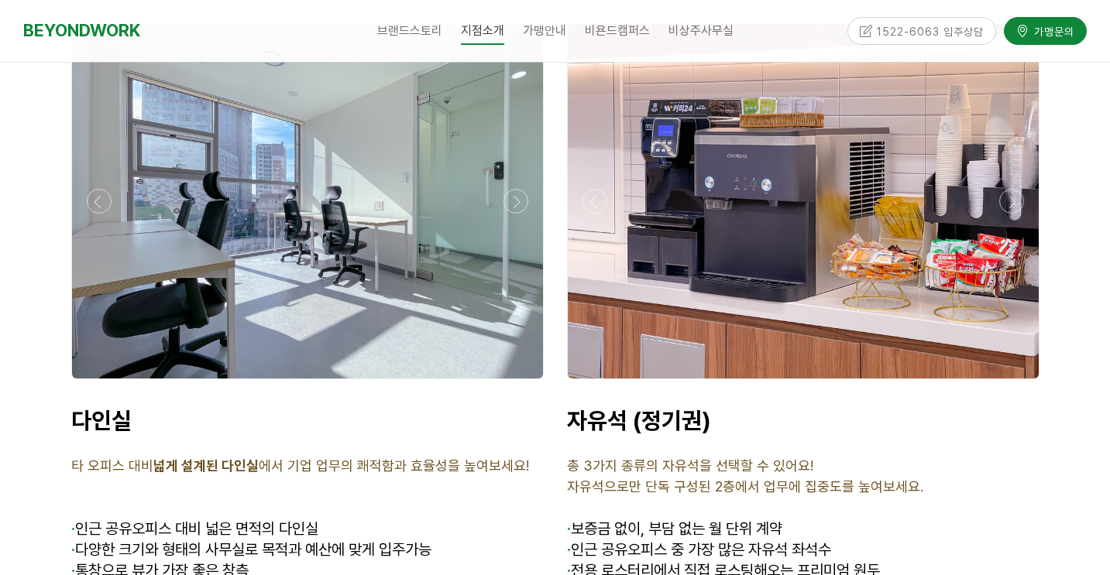
scroll to position [4315, 0]
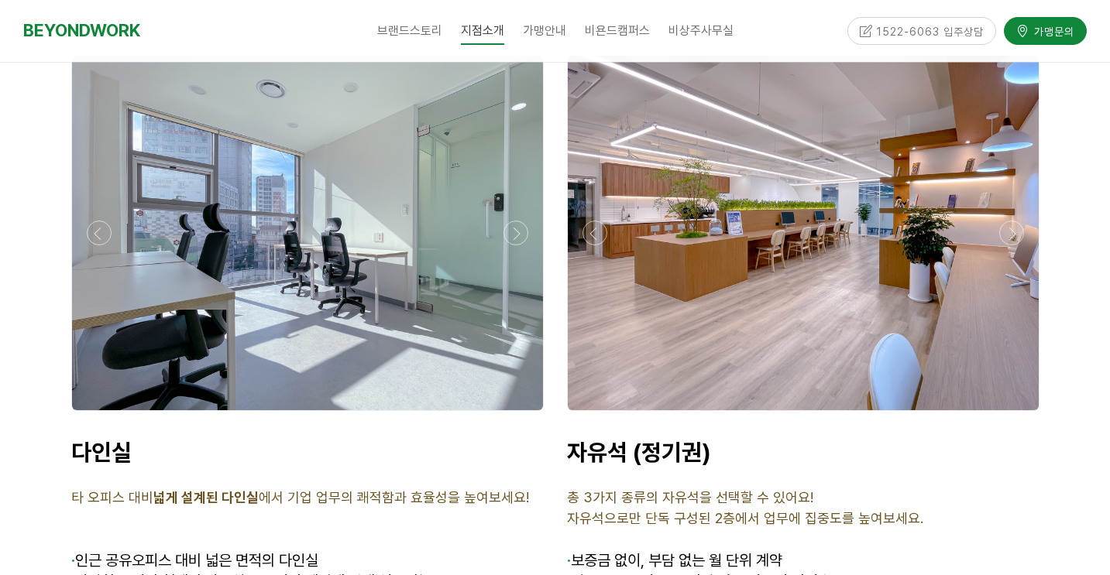
click at [526, 415] on div at bounding box center [307, 415] width 480 height 0
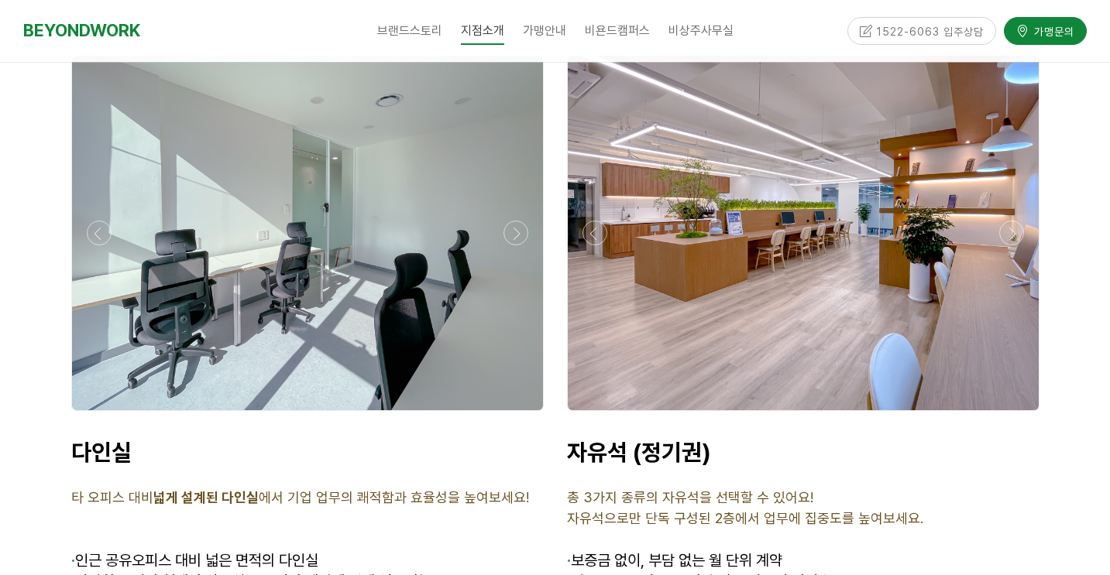
click at [526, 415] on div at bounding box center [307, 415] width 480 height 0
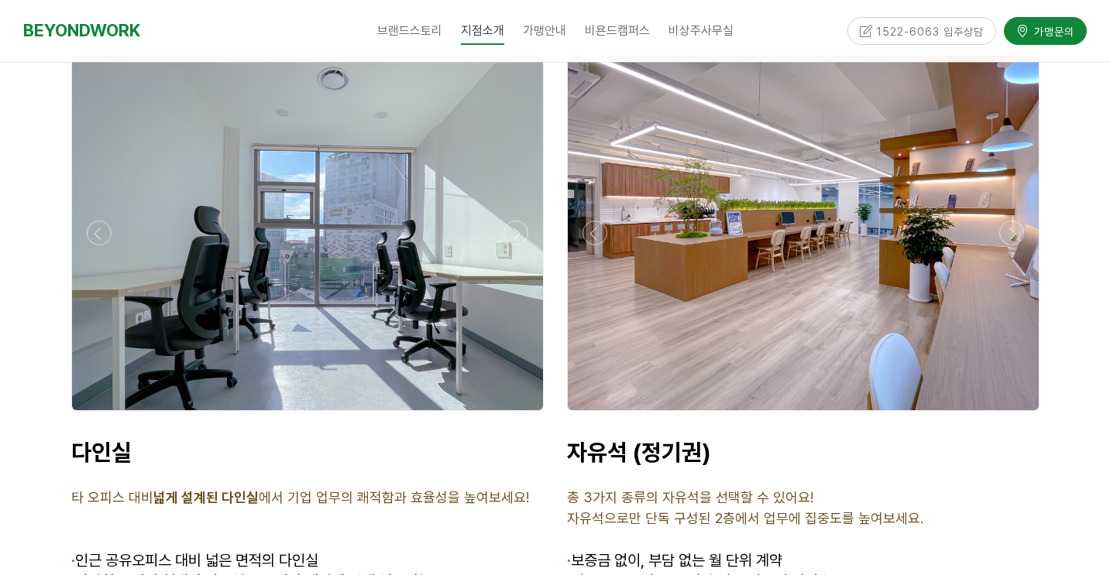
click at [526, 415] on div at bounding box center [307, 415] width 480 height 0
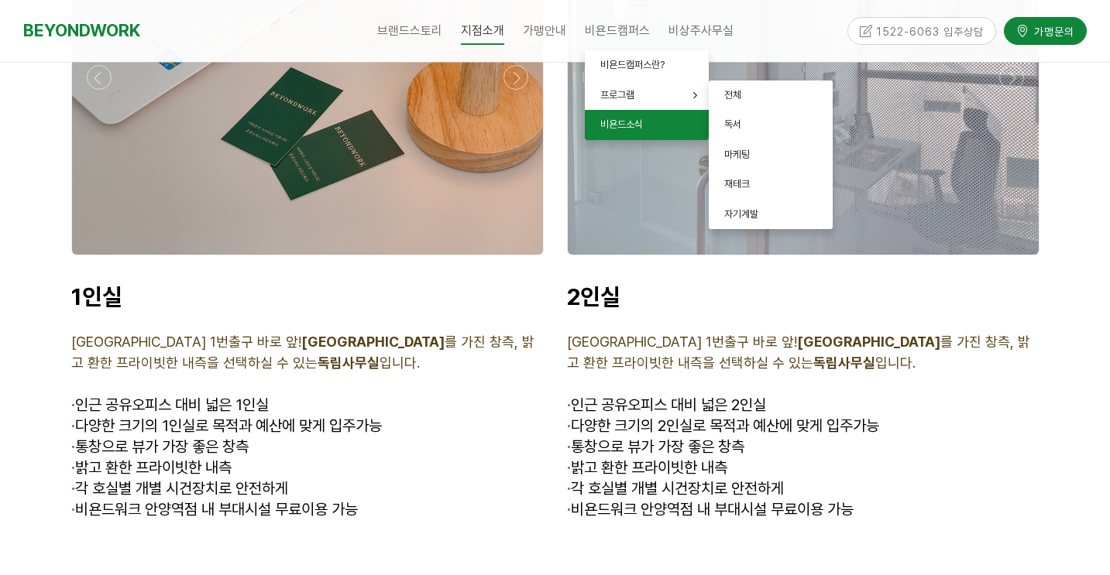
scroll to position [3766, 0]
